Goal: Task Accomplishment & Management: Use online tool/utility

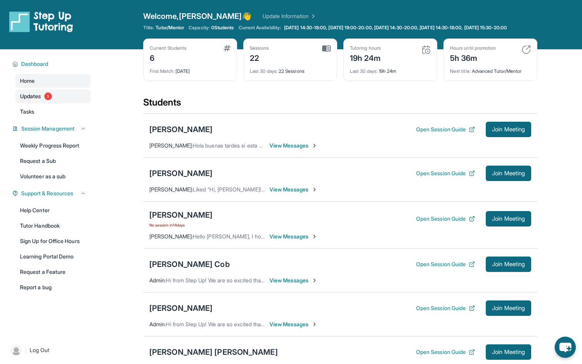
click at [46, 100] on span "1" at bounding box center [48, 96] width 8 height 8
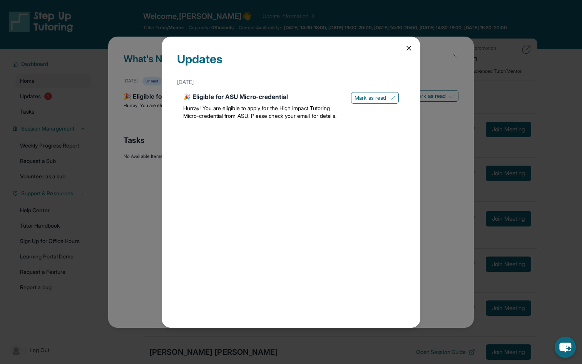
click at [408, 51] on icon at bounding box center [409, 48] width 8 height 8
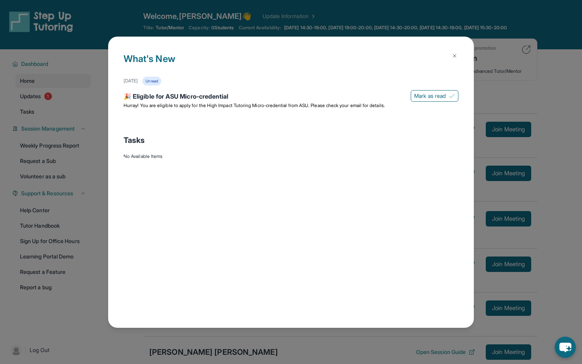
click at [455, 57] on img at bounding box center [454, 56] width 6 height 6
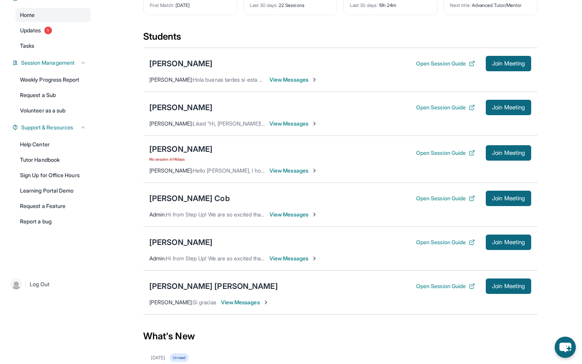
scroll to position [65, 0]
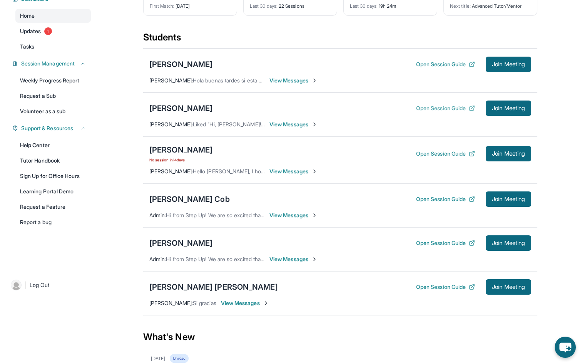
click at [428, 112] on button "Open Session Guide" at bounding box center [445, 108] width 59 height 8
click at [41, 35] on span "Updates" at bounding box center [30, 31] width 21 height 8
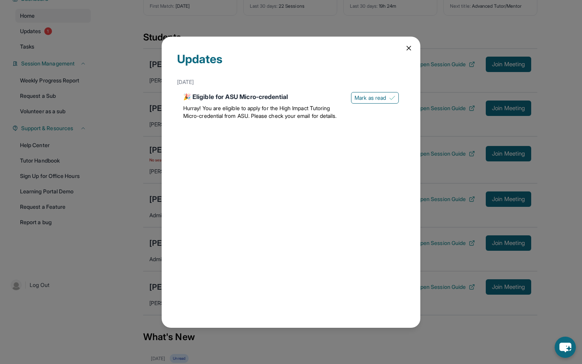
click at [408, 49] on icon at bounding box center [409, 48] width 8 height 8
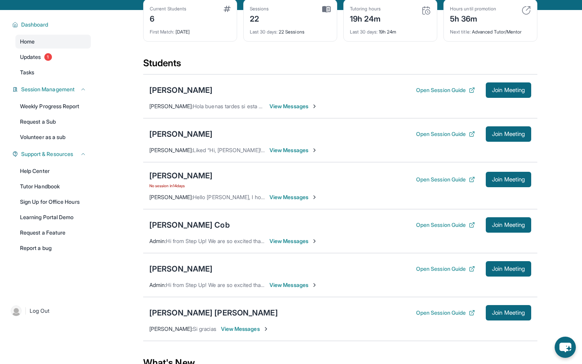
scroll to position [43, 0]
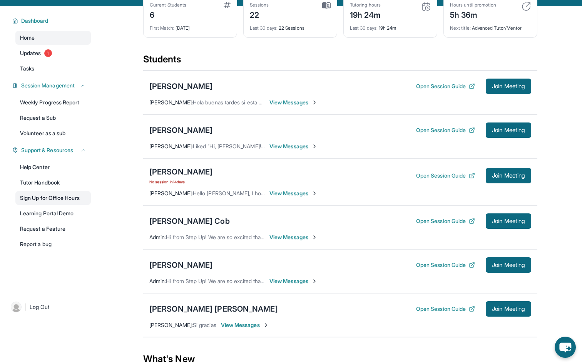
click at [53, 205] on link "Sign Up for Office Hours" at bounding box center [52, 198] width 75 height 14
click at [173, 177] on div "[PERSON_NAME]" at bounding box center [180, 171] width 63 height 11
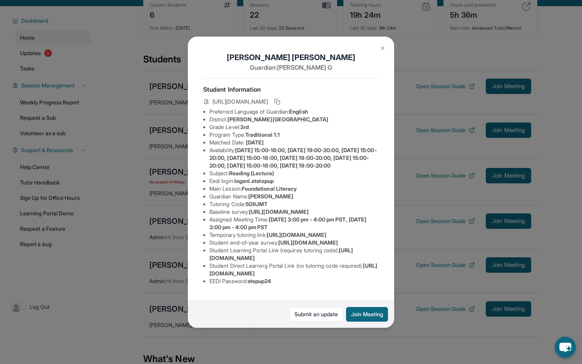
click at [383, 47] on img at bounding box center [382, 48] width 6 height 6
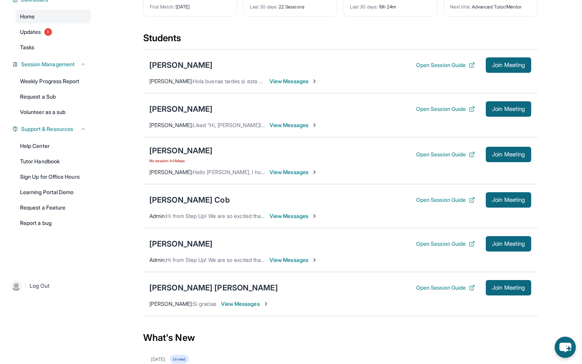
scroll to position [63, 0]
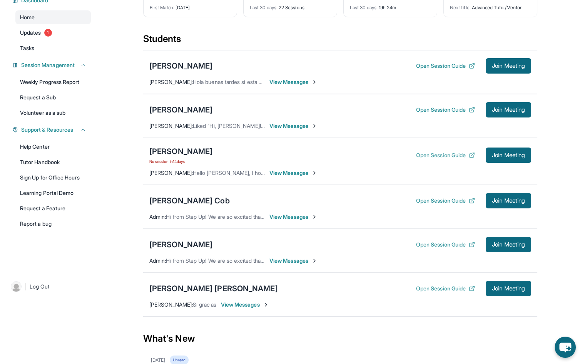
click at [434, 159] on button "Open Session Guide" at bounding box center [445, 155] width 59 height 8
click at [499, 157] on span "Join Meeting" at bounding box center [508, 155] width 33 height 5
